Goal: Task Accomplishment & Management: Use online tool/utility

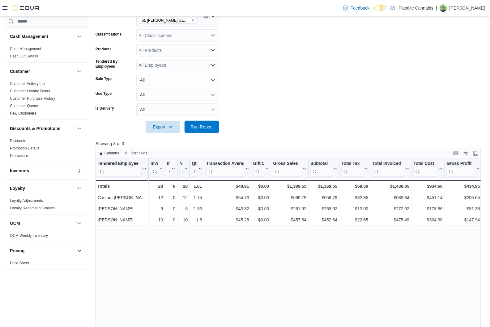
scroll to position [178, 0]
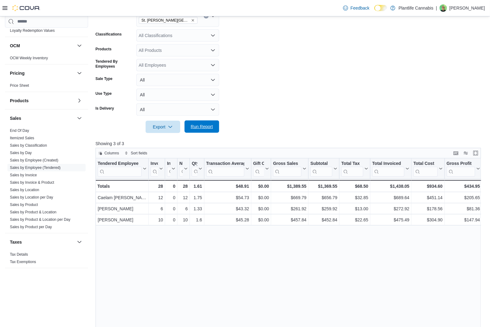
click at [203, 128] on span "Run Report" at bounding box center [202, 127] width 22 height 6
click at [203, 127] on span "Run Report" at bounding box center [202, 127] width 22 height 6
click at [205, 128] on span "Run Report" at bounding box center [202, 127] width 22 height 6
click at [214, 35] on icon "Open list of options" at bounding box center [213, 36] width 4 height 2
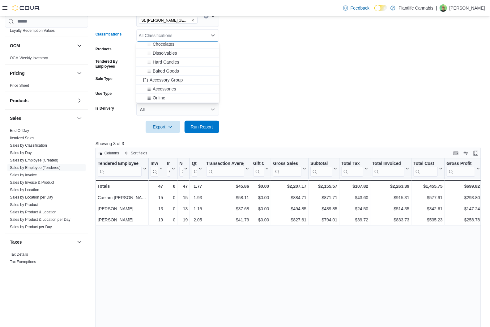
scroll to position [56, 0]
click at [174, 79] on span "Accessory Group" at bounding box center [166, 79] width 33 height 6
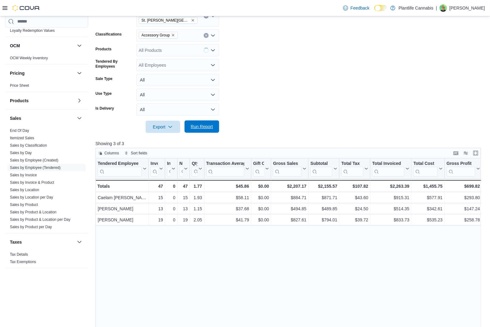
click at [198, 128] on span "Run Report" at bounding box center [202, 127] width 22 height 6
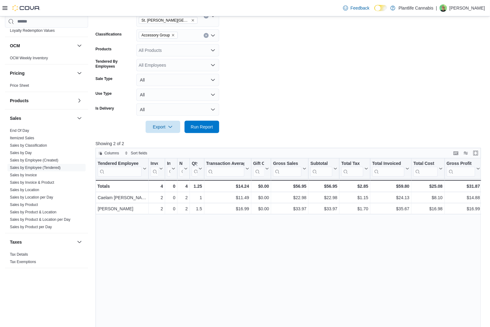
click at [207, 36] on icon "Clear input" at bounding box center [206, 35] width 2 height 2
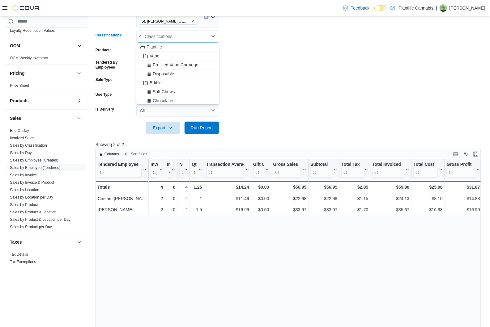
click at [412, 114] on form "Date Range [DATE] Locations [GEOGRAPHIC_DATA][PERSON_NAME] [GEOGRAPHIC_DATA][PE…" at bounding box center [291, 59] width 390 height 150
